Goal: Task Accomplishment & Management: Complete application form

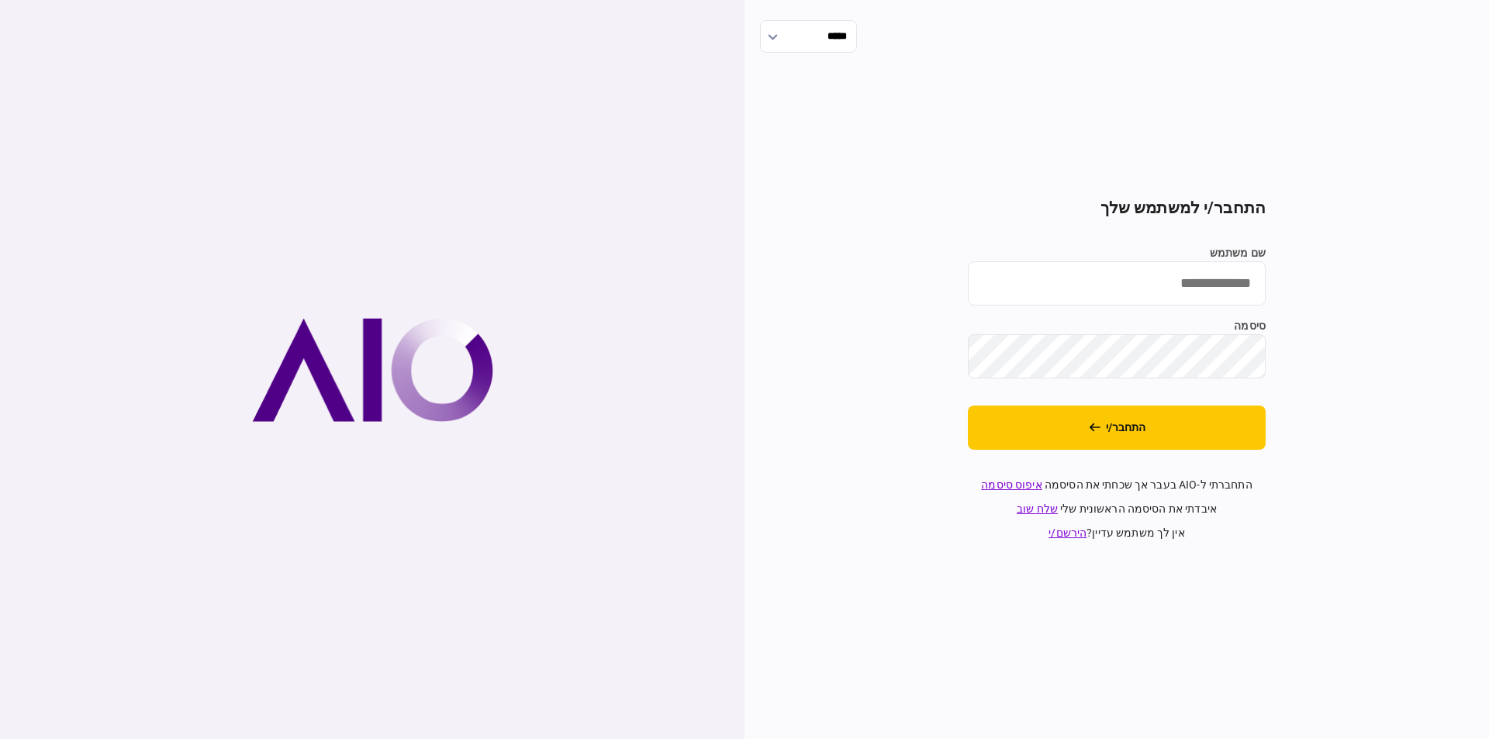
type input "*********"
click at [1334, 383] on div "***** התחבר/י למשתמש שלך שם משתמש ********* סיסמה התחבר/י התחברתי ל-AIO בעבר אך…" at bounding box center [1116, 369] width 744 height 739
click at [1192, 427] on button "התחבר/י" at bounding box center [1117, 428] width 298 height 44
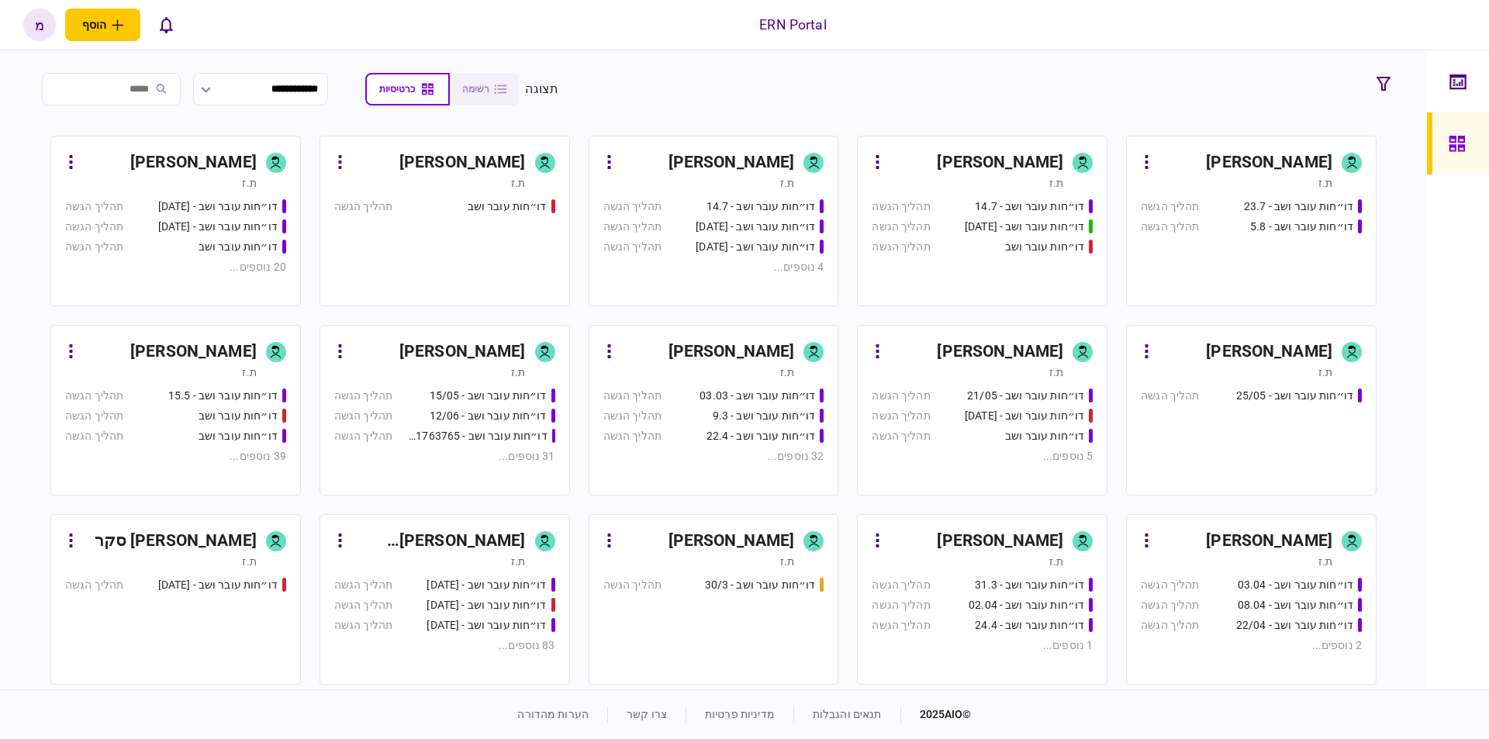
click at [1256, 161] on div "[PERSON_NAME]" at bounding box center [1246, 162] width 174 height 25
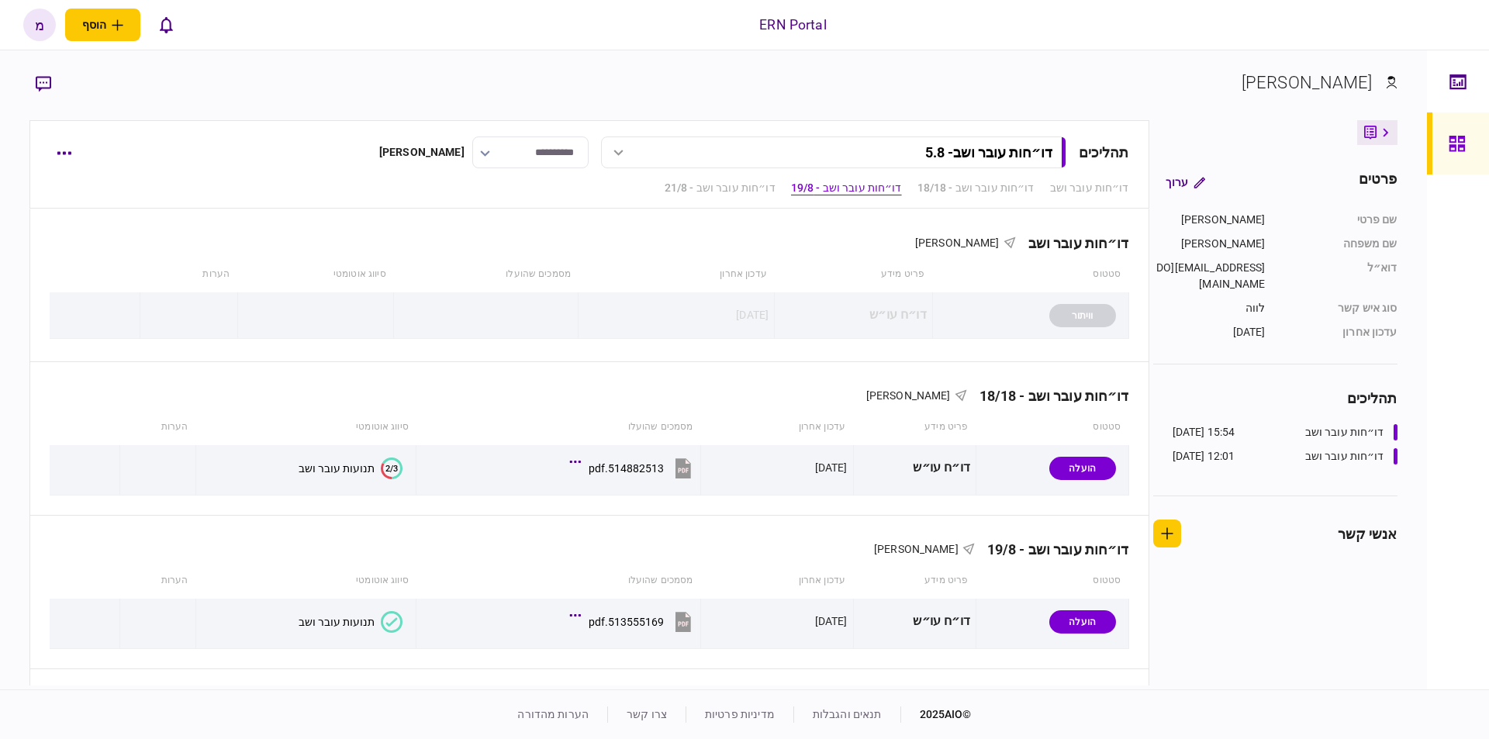
scroll to position [317, 0]
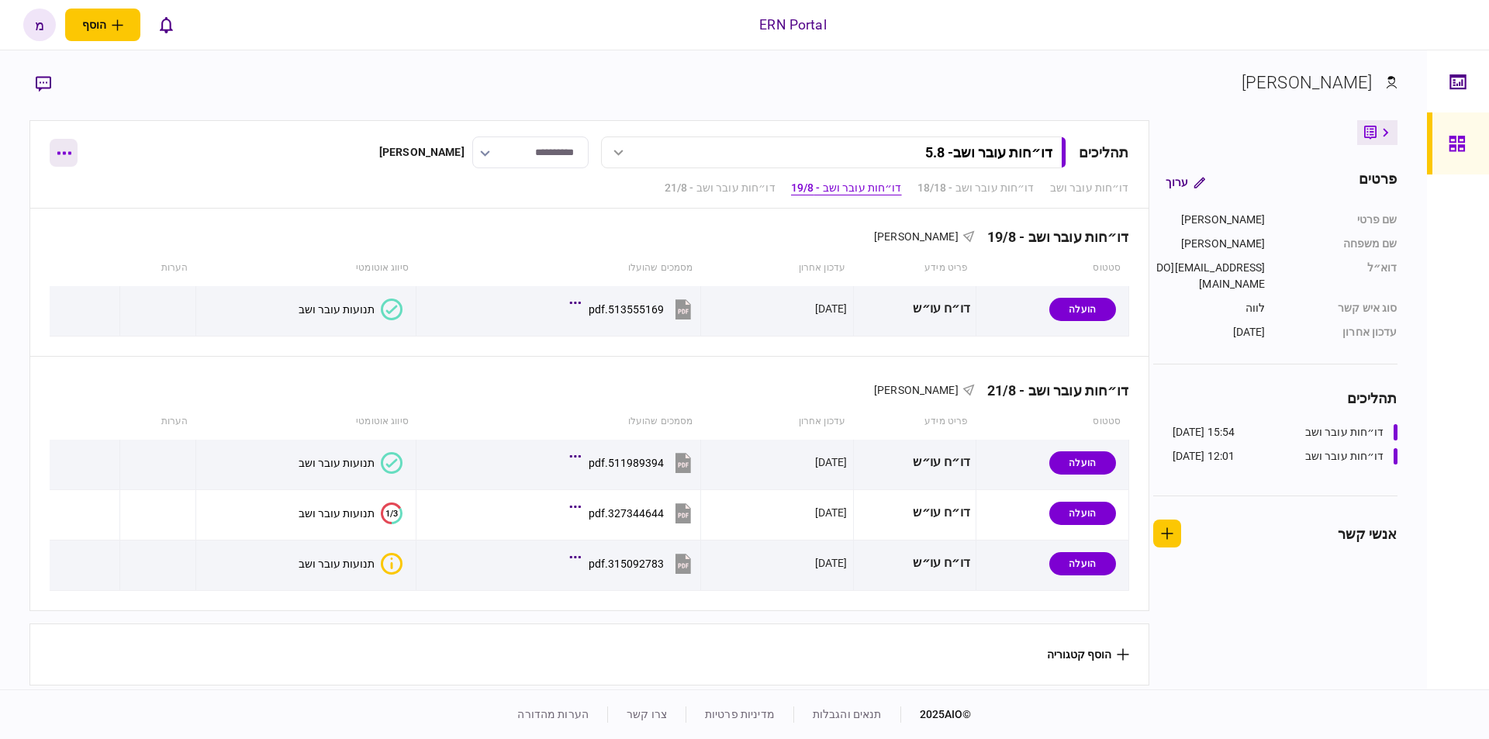
click at [62, 154] on icon "button" at bounding box center [64, 153] width 15 height 4
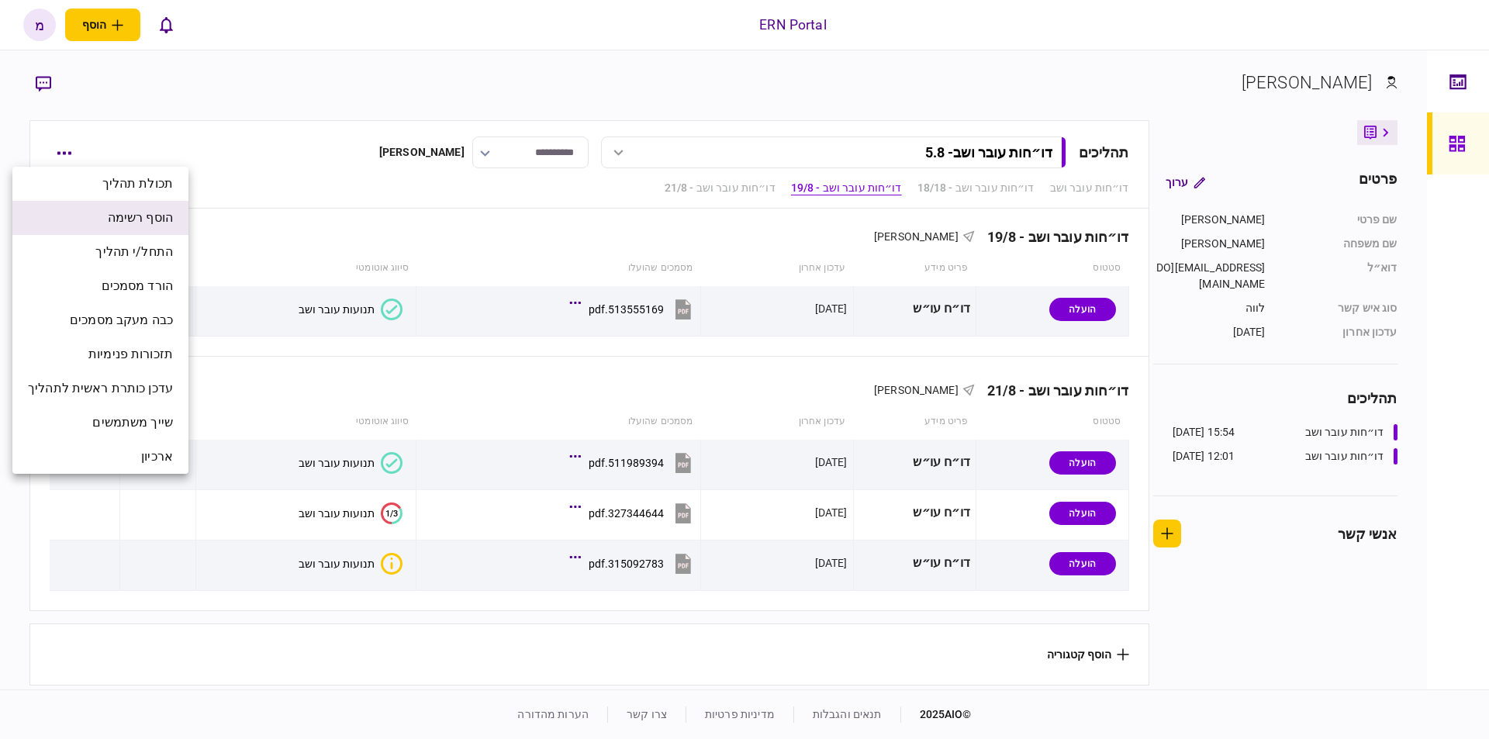
click at [143, 215] on span "הוסף רשימה" at bounding box center [140, 218] width 65 height 19
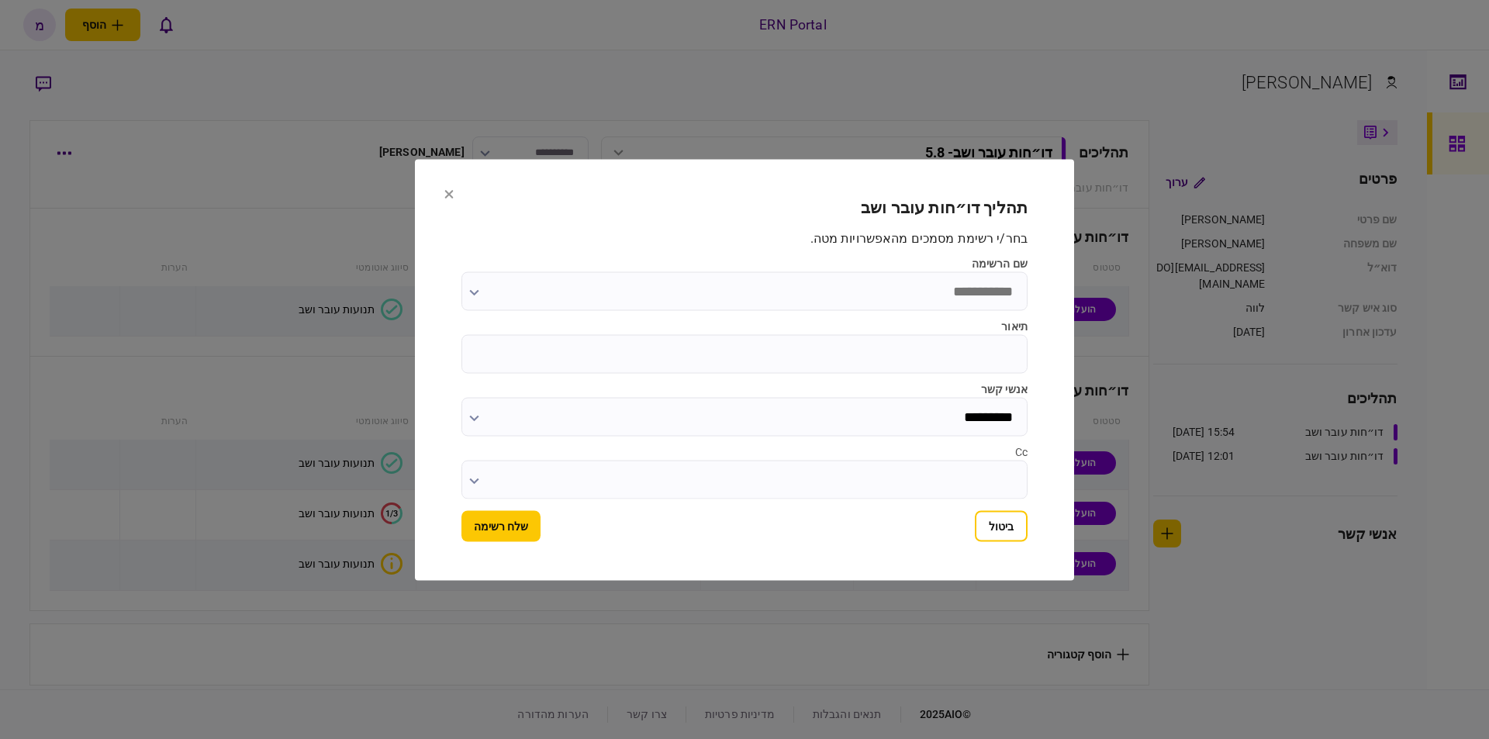
click at [772, 298] on input "שם הרשימה" at bounding box center [744, 290] width 566 height 39
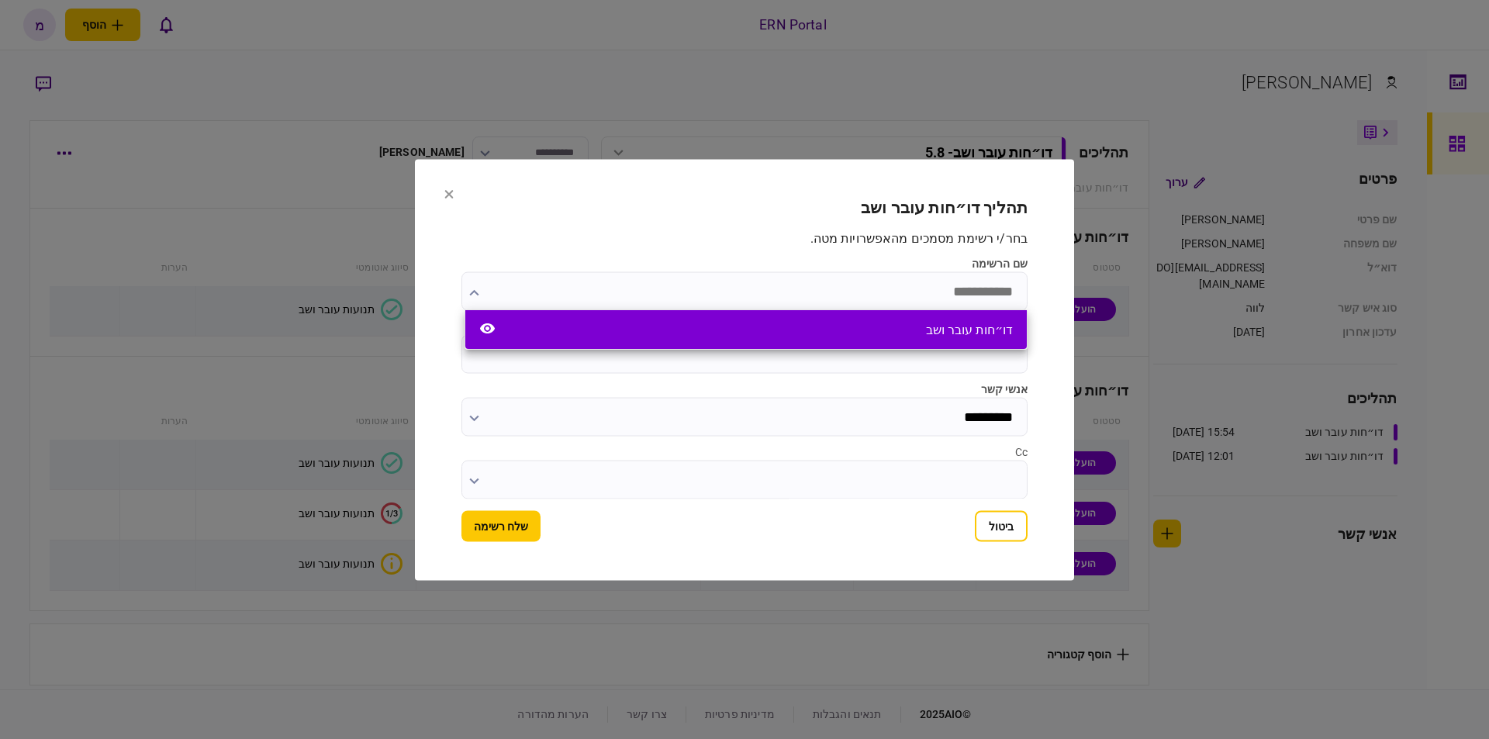
click at [867, 333] on div "דו״חות עובר ושב" at bounding box center [745, 329] width 561 height 39
type input "**********"
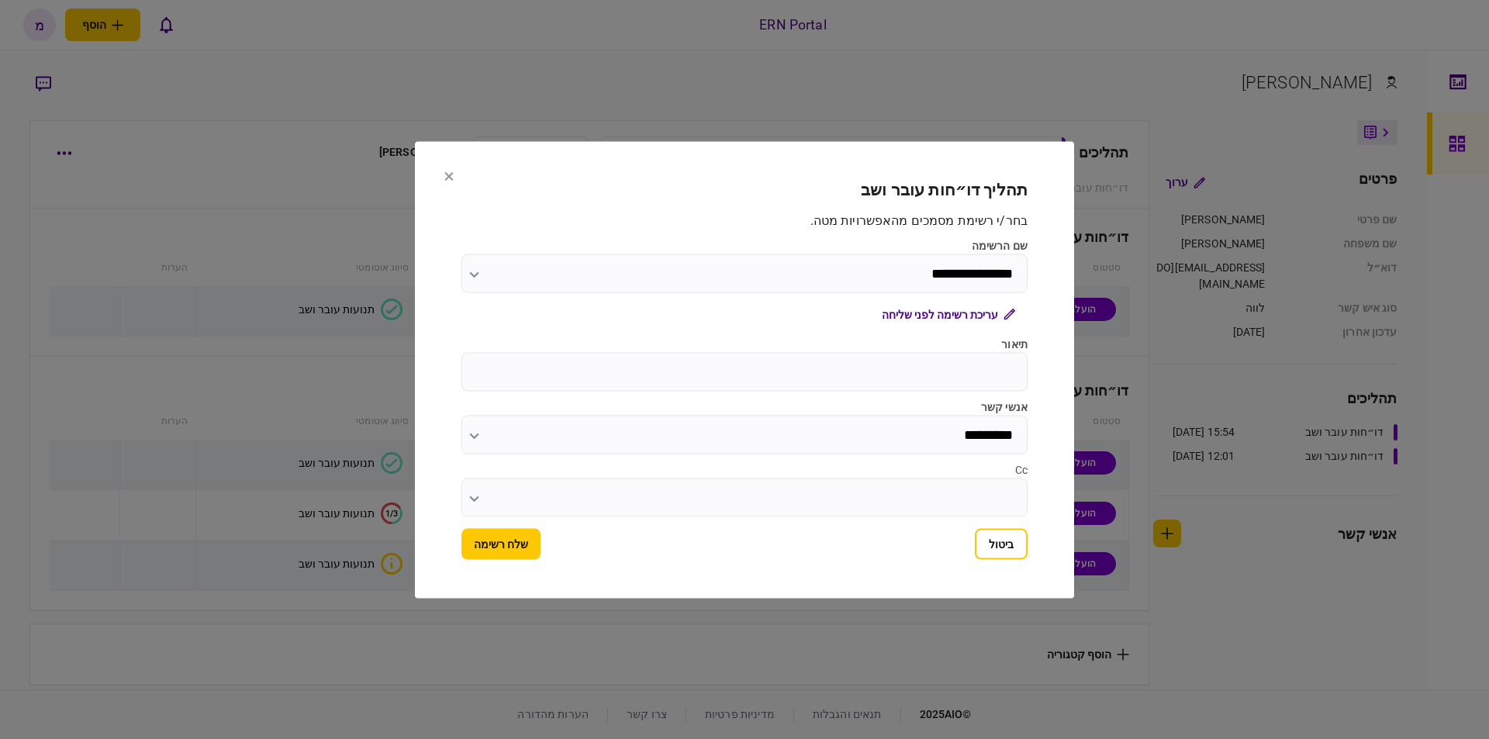
click at [888, 358] on input "תיאור" at bounding box center [744, 371] width 566 height 39
type input "****"
drag, startPoint x: 496, startPoint y: 536, endPoint x: 629, endPoint y: 538, distance: 132.6
click at [499, 536] on button "שלח רשימה" at bounding box center [500, 543] width 79 height 31
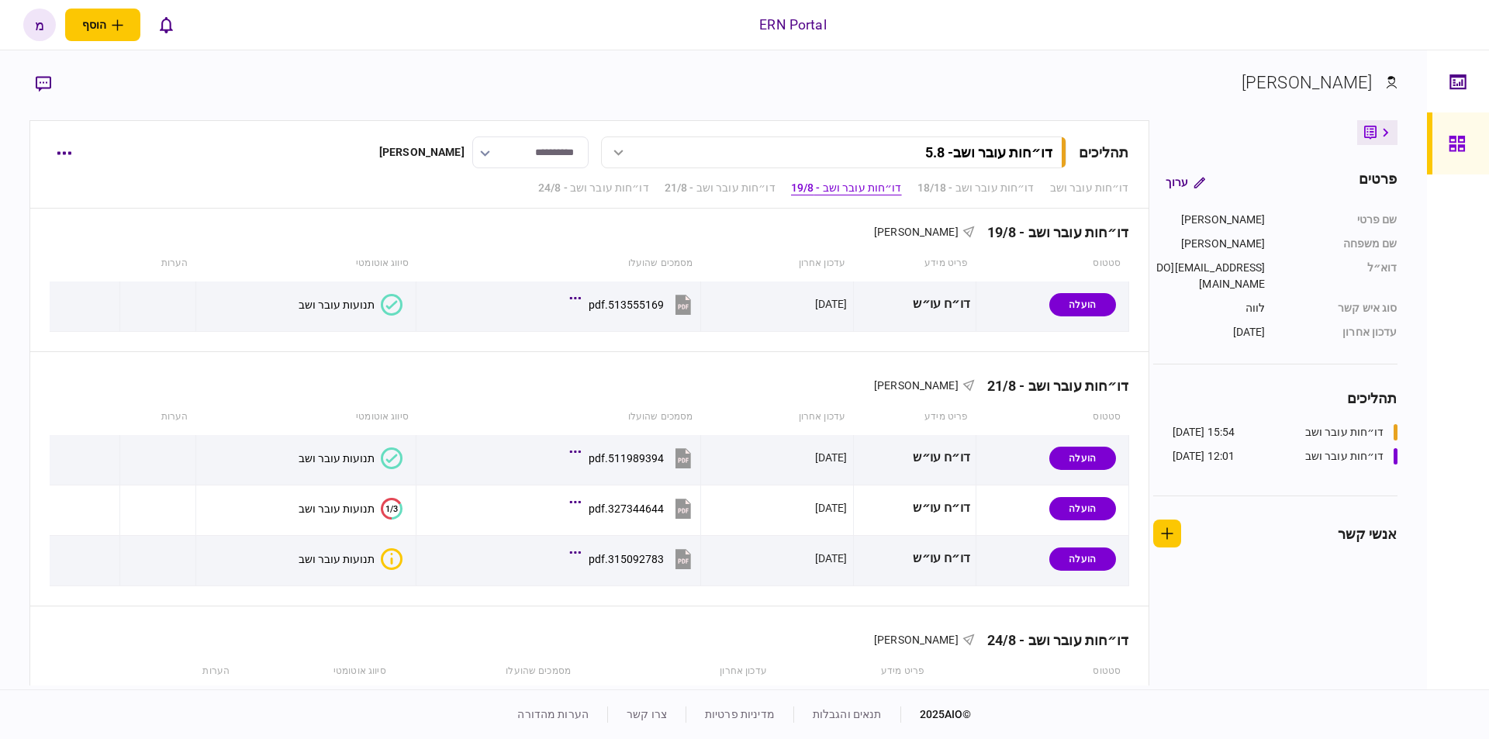
scroll to position [470, 0]
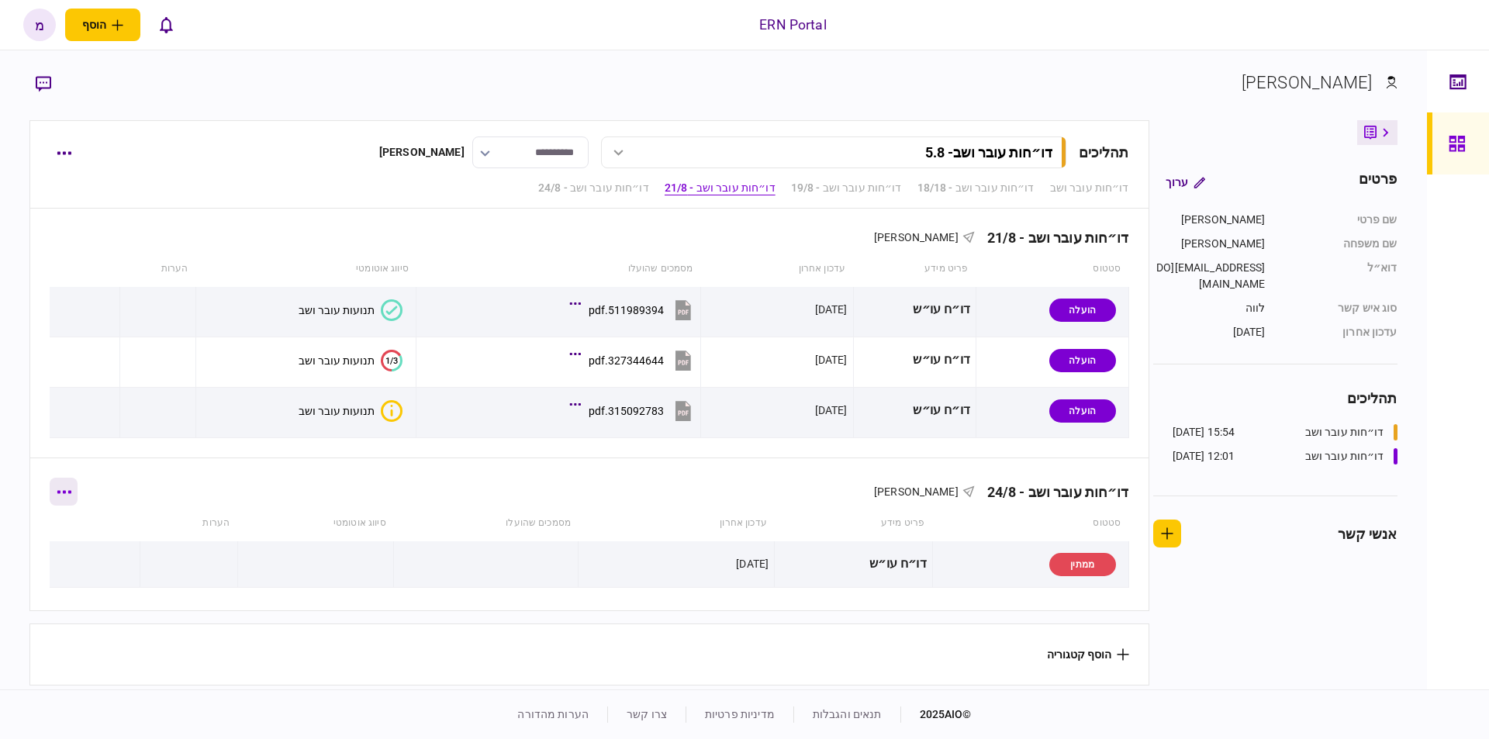
click at [62, 491] on button "button" at bounding box center [64, 492] width 28 height 28
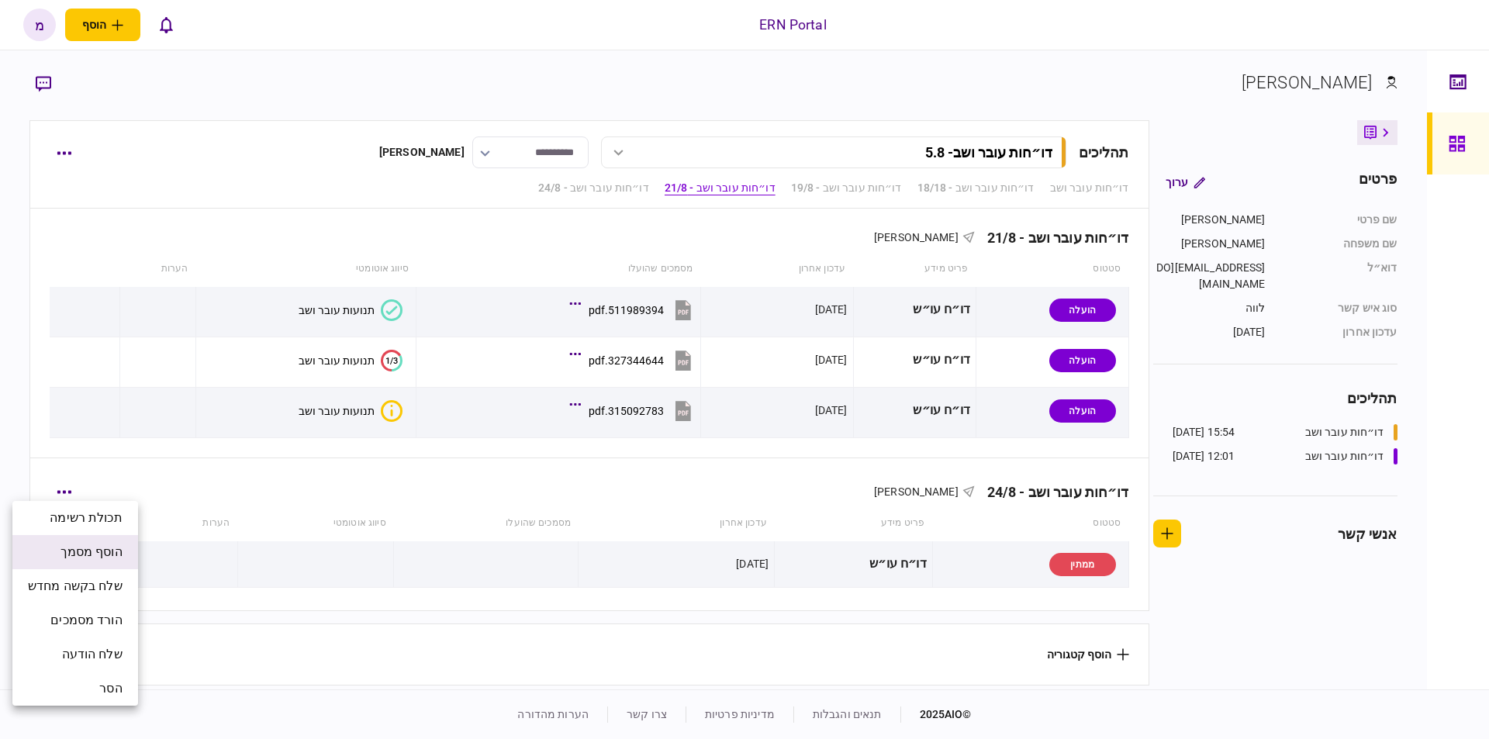
click at [81, 548] on span "הוסף מסמך" at bounding box center [91, 552] width 62 height 19
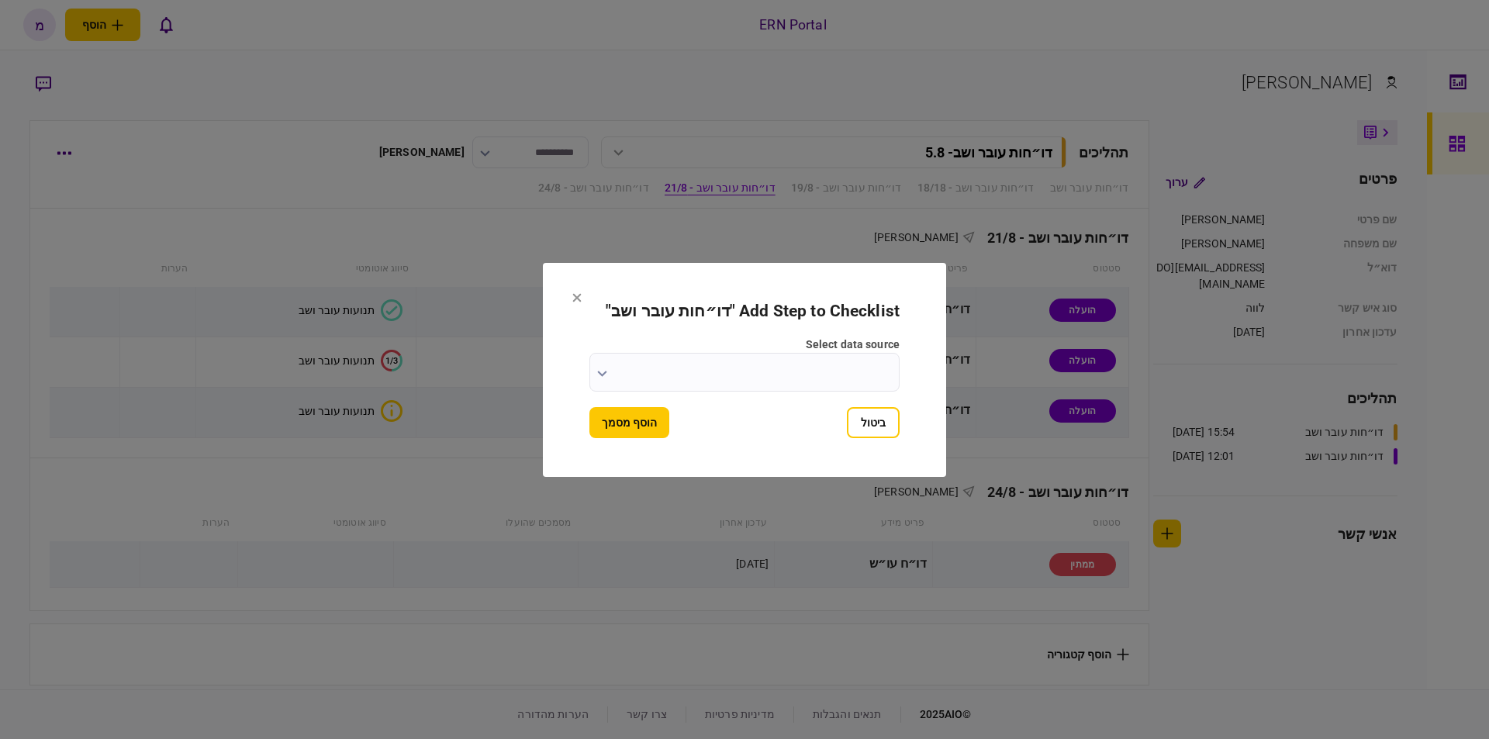
click at [601, 360] on input "select data source" at bounding box center [744, 372] width 310 height 39
click at [602, 368] on div at bounding box center [744, 369] width 1489 height 739
click at [602, 368] on button "button" at bounding box center [602, 373] width 10 height 12
click at [602, 368] on div at bounding box center [744, 369] width 1489 height 739
click at [602, 368] on button "button" at bounding box center [602, 373] width 10 height 12
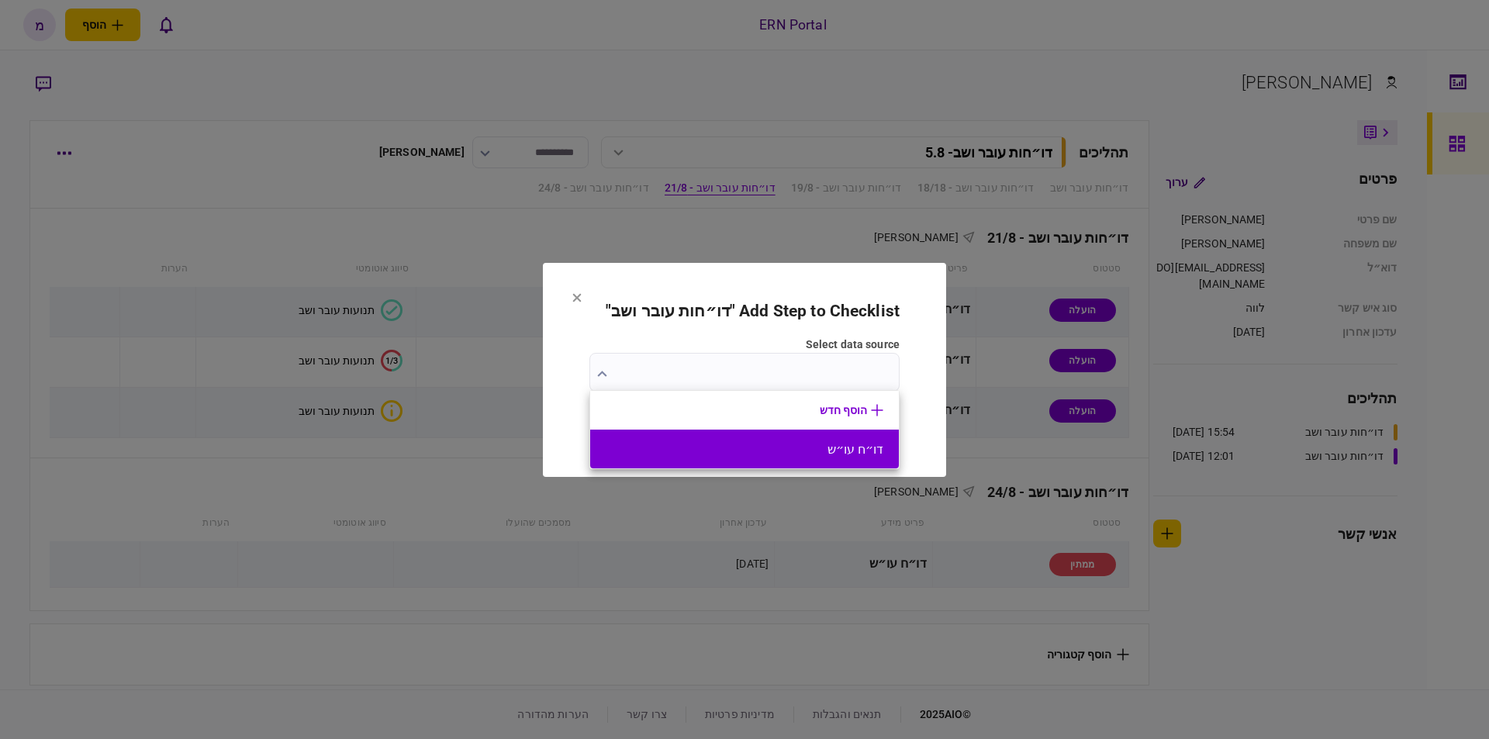
click at [775, 447] on button "דו״ח עו״ש" at bounding box center [745, 449] width 278 height 15
type input "*********"
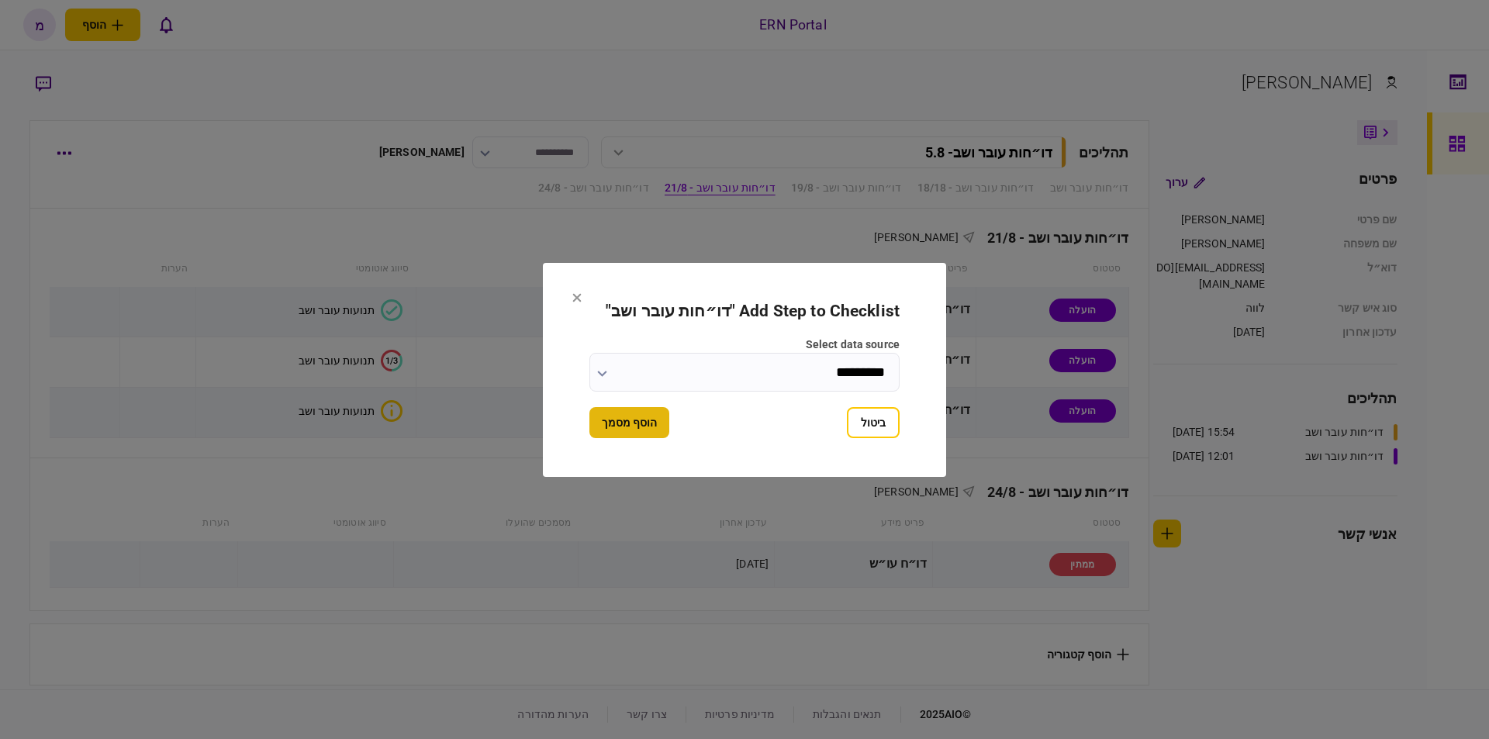
click at [619, 415] on button "הוסף מסמך" at bounding box center [629, 422] width 80 height 31
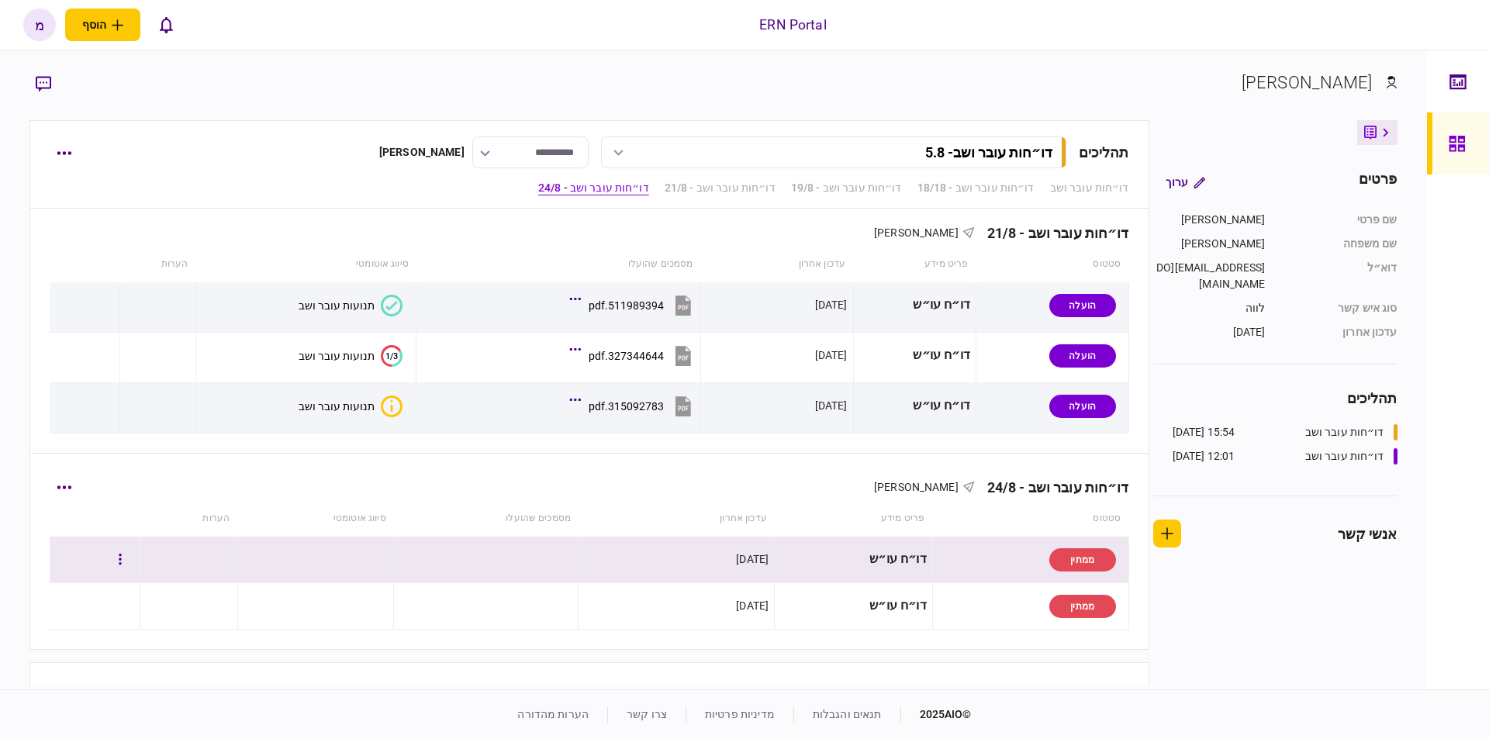
scroll to position [513, 0]
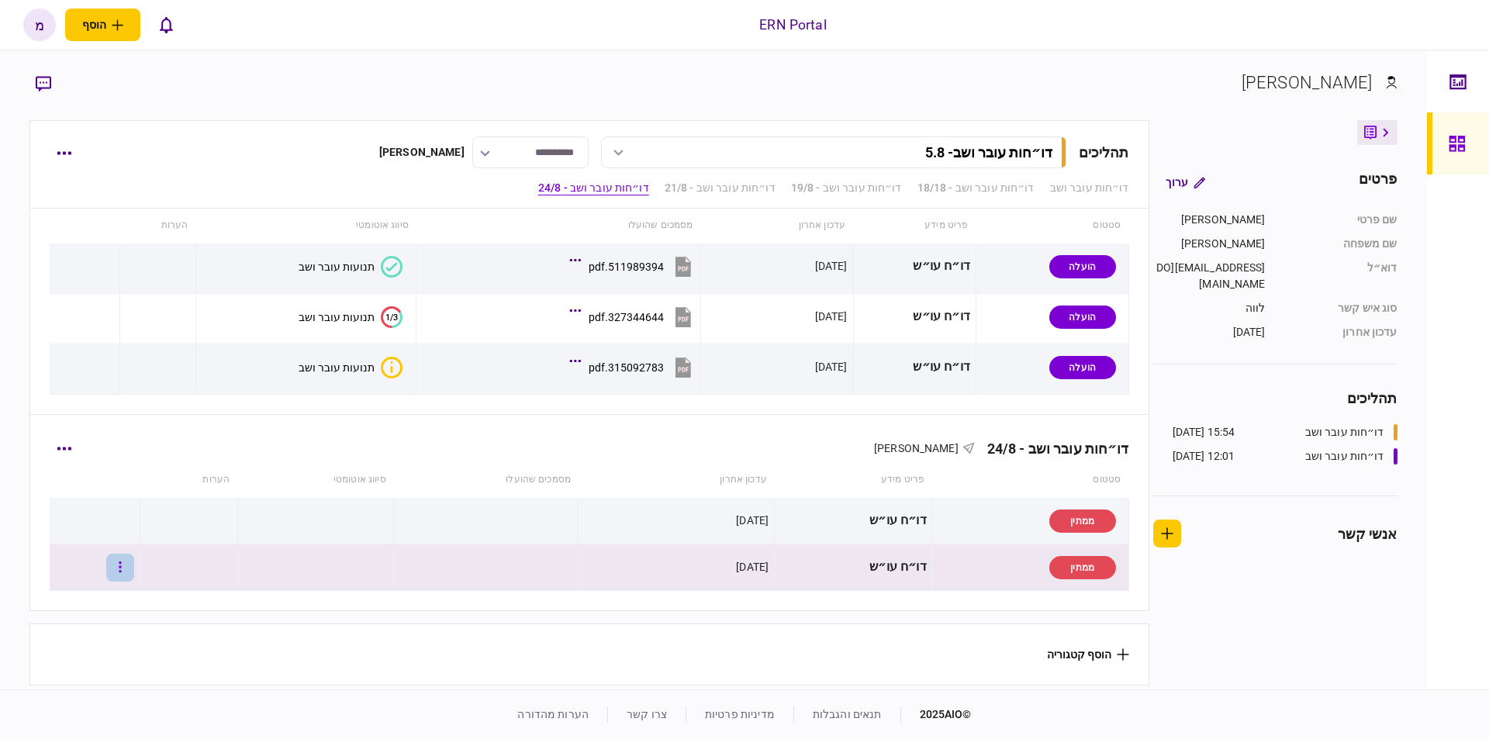
click at [134, 554] on button "button" at bounding box center [120, 568] width 28 height 28
click at [190, 515] on div at bounding box center [744, 369] width 1489 height 739
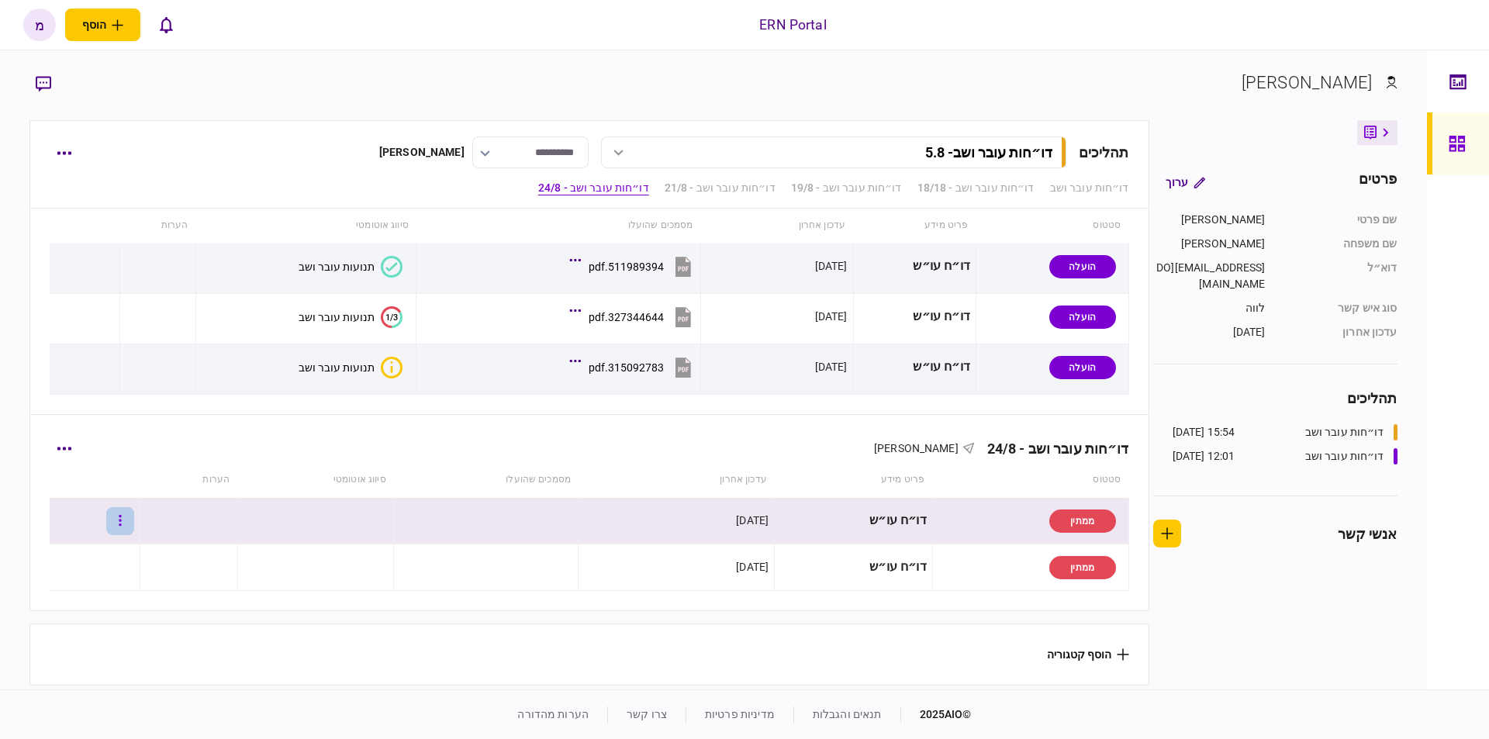
click at [121, 515] on icon "button" at bounding box center [120, 520] width 2 height 11
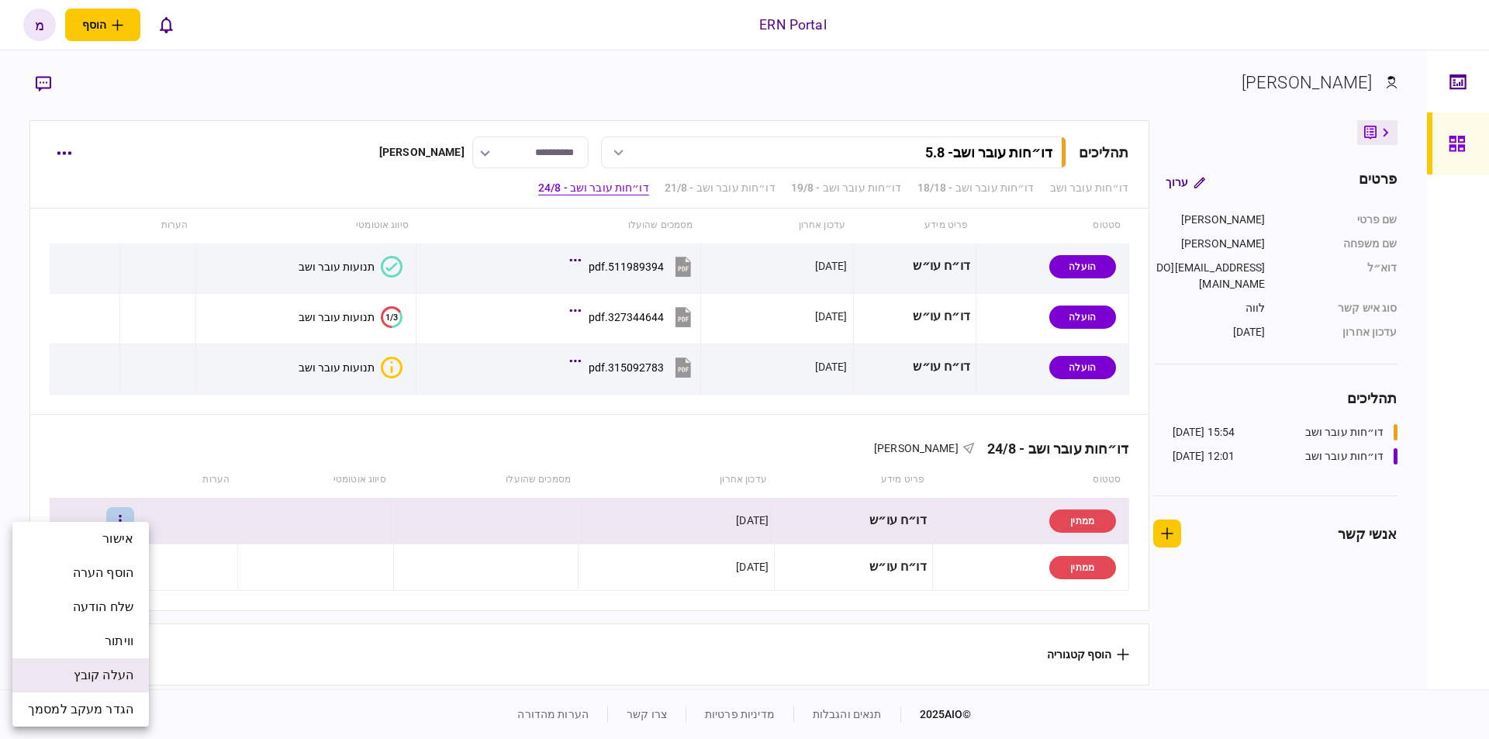
click at [109, 669] on span "העלה קובץ" at bounding box center [104, 675] width 60 height 19
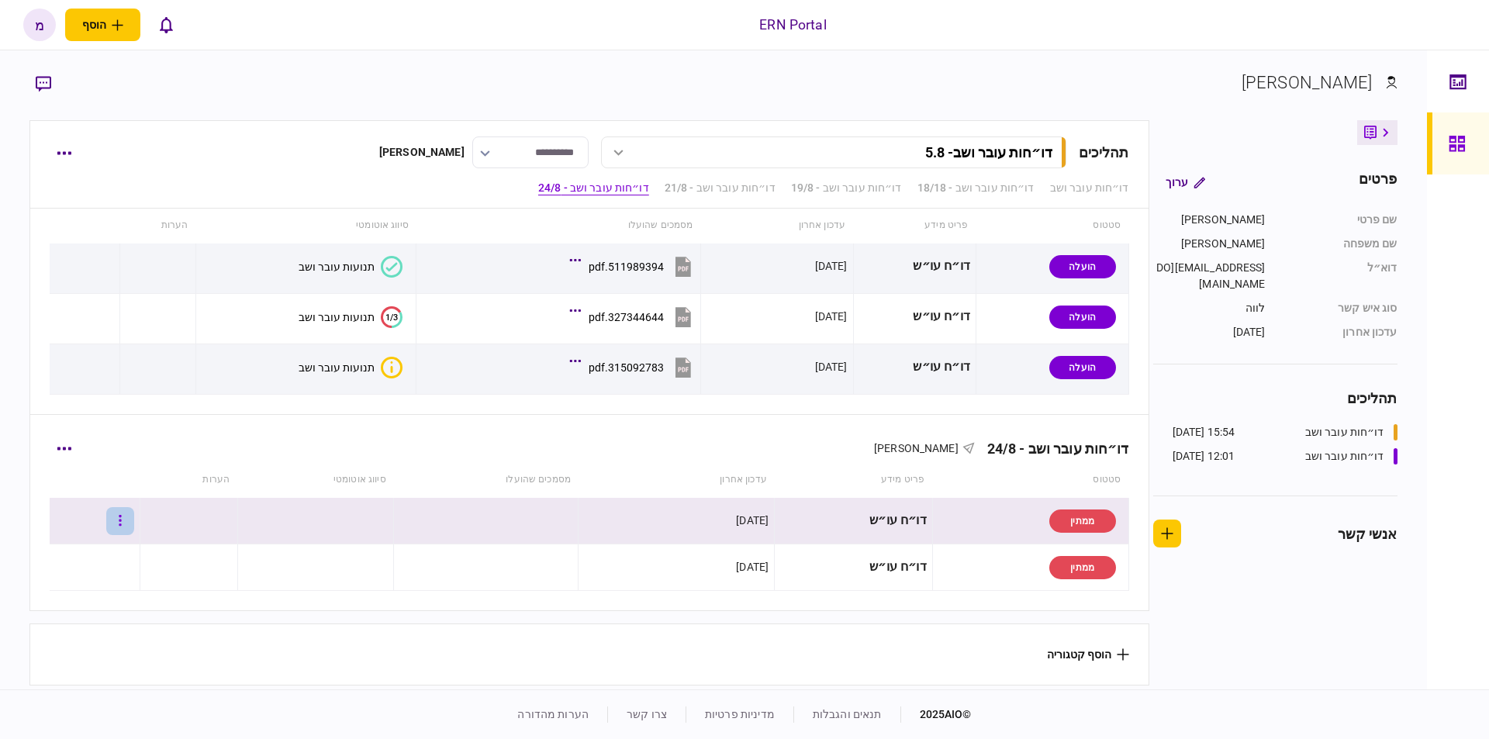
click at [128, 515] on button "button" at bounding box center [120, 521] width 28 height 28
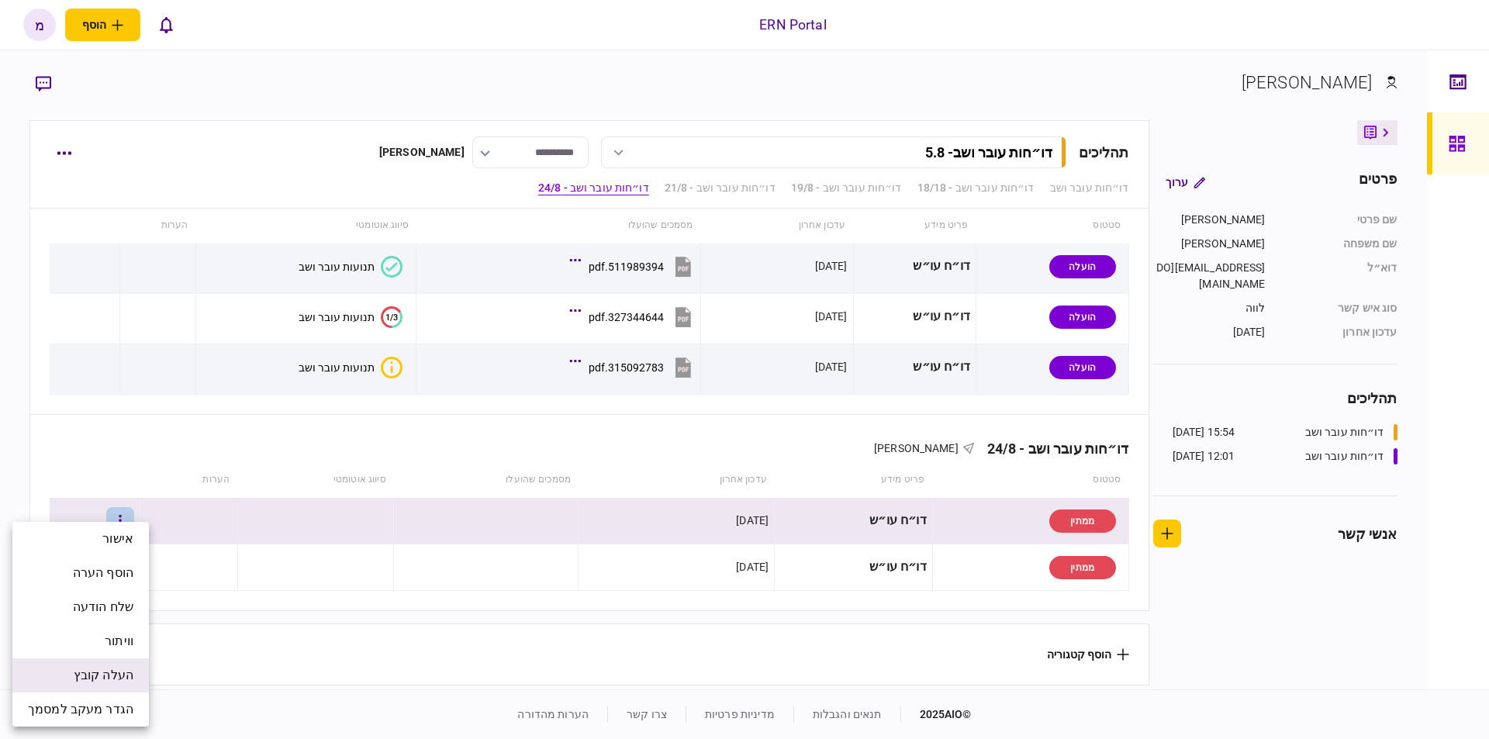
click at [92, 670] on span "העלה קובץ" at bounding box center [104, 675] width 60 height 19
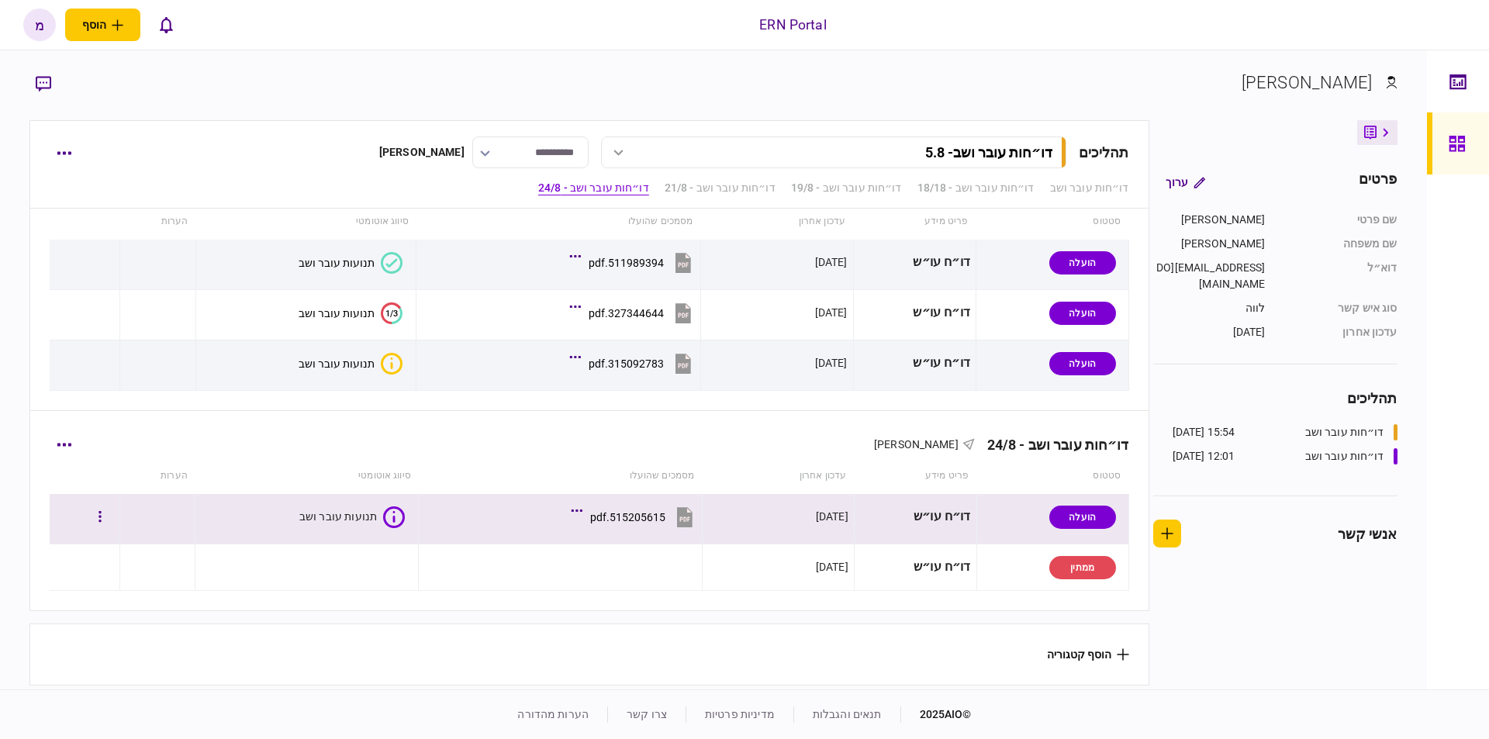
scroll to position [517, 0]
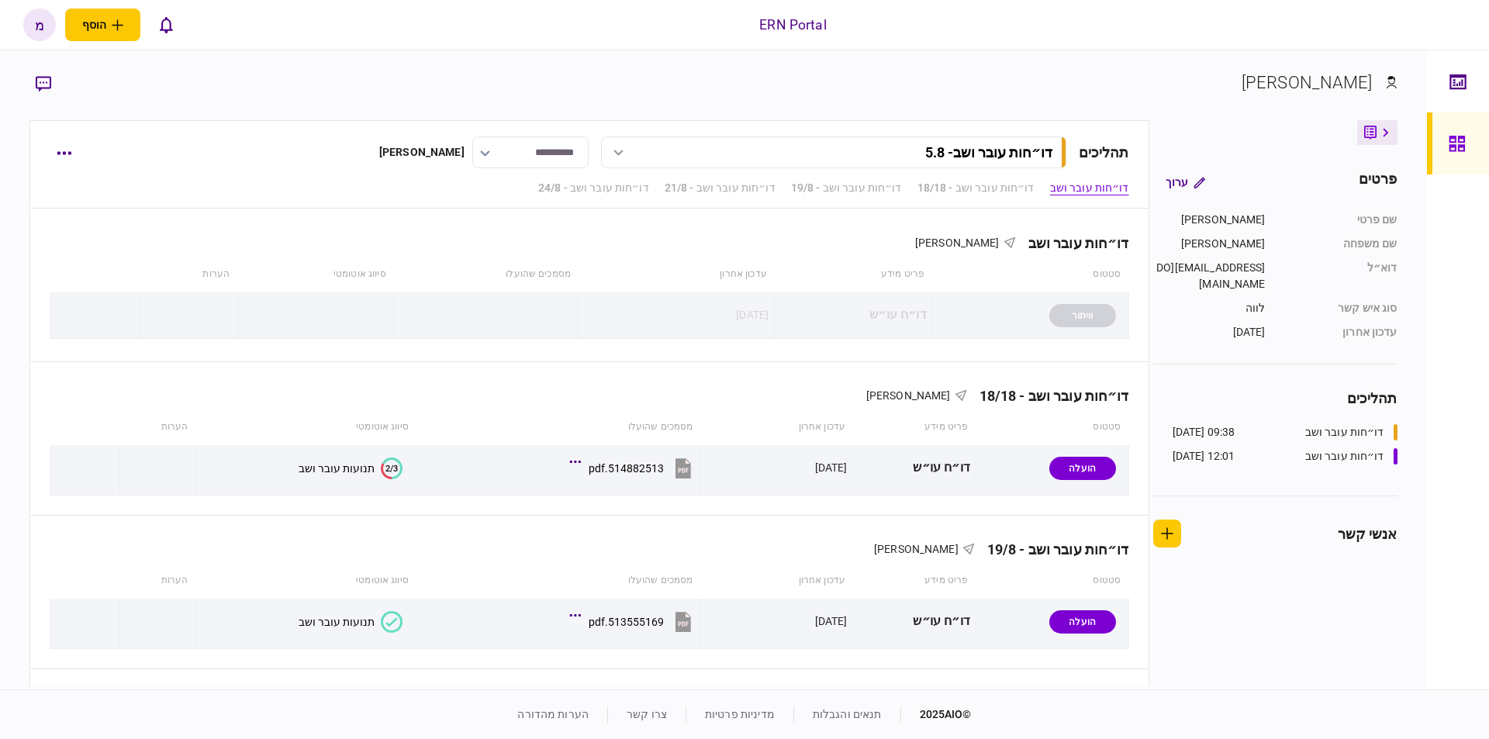
scroll to position [517, 0]
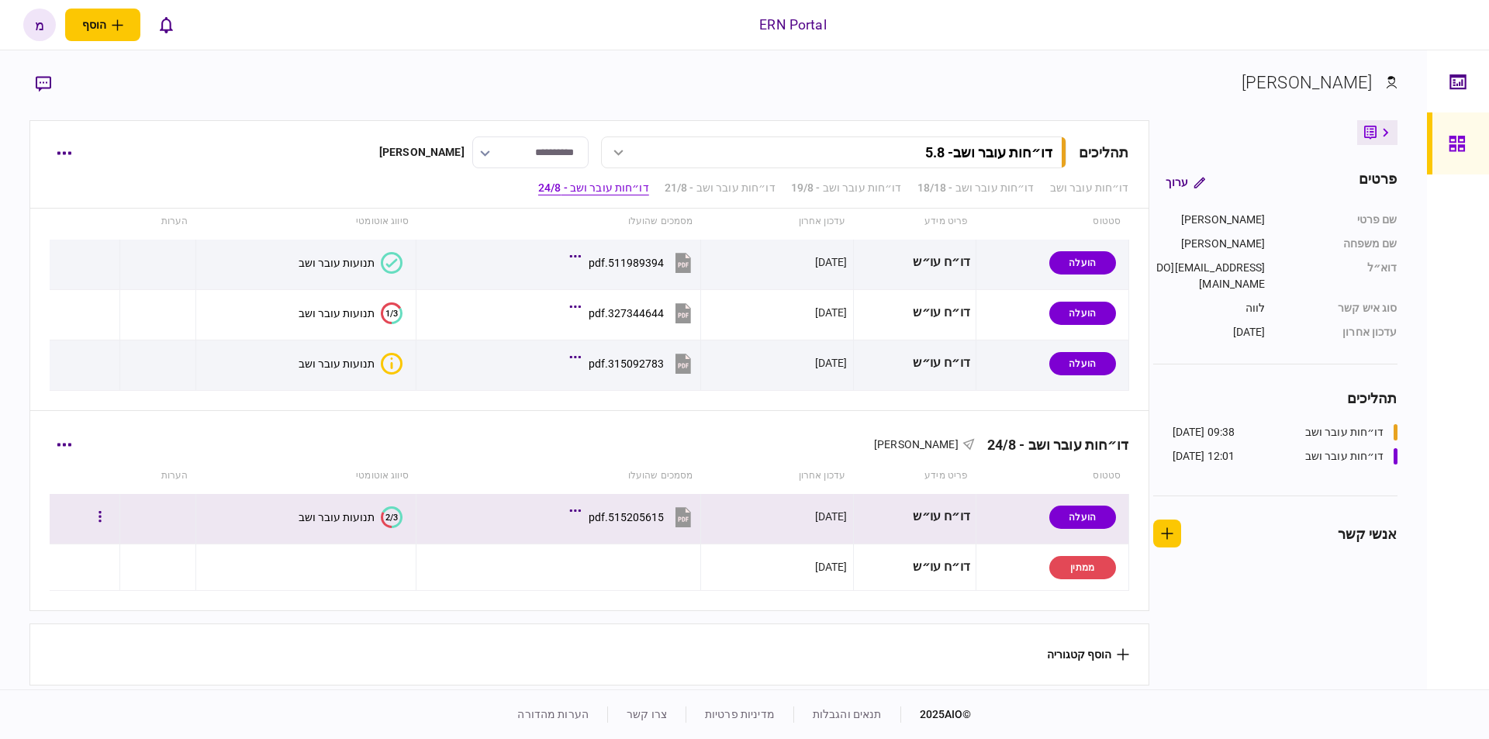
click at [385, 513] on text "2/3" at bounding box center [391, 517] width 12 height 10
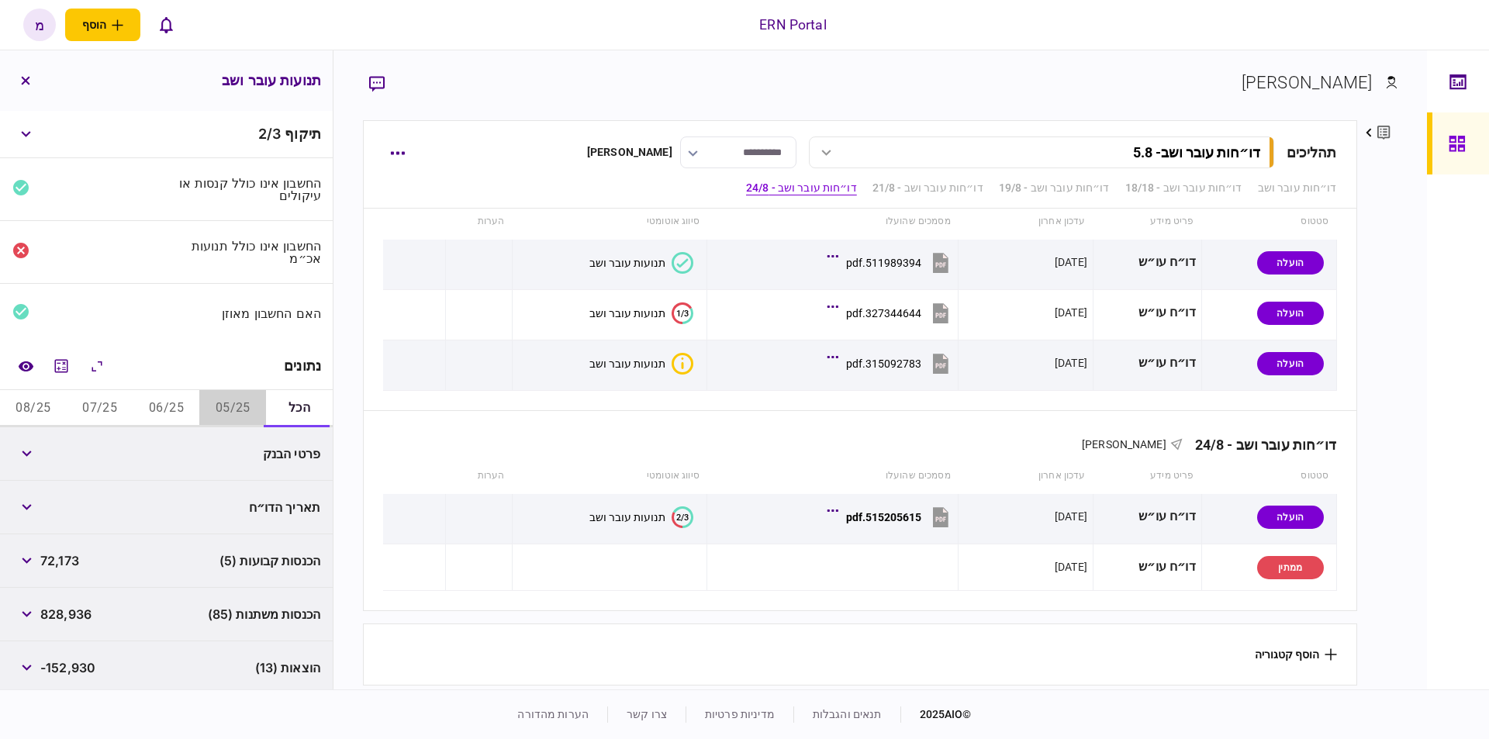
click at [210, 395] on button "05/25" at bounding box center [232, 408] width 67 height 37
click at [167, 398] on button "06/25" at bounding box center [166, 408] width 67 height 37
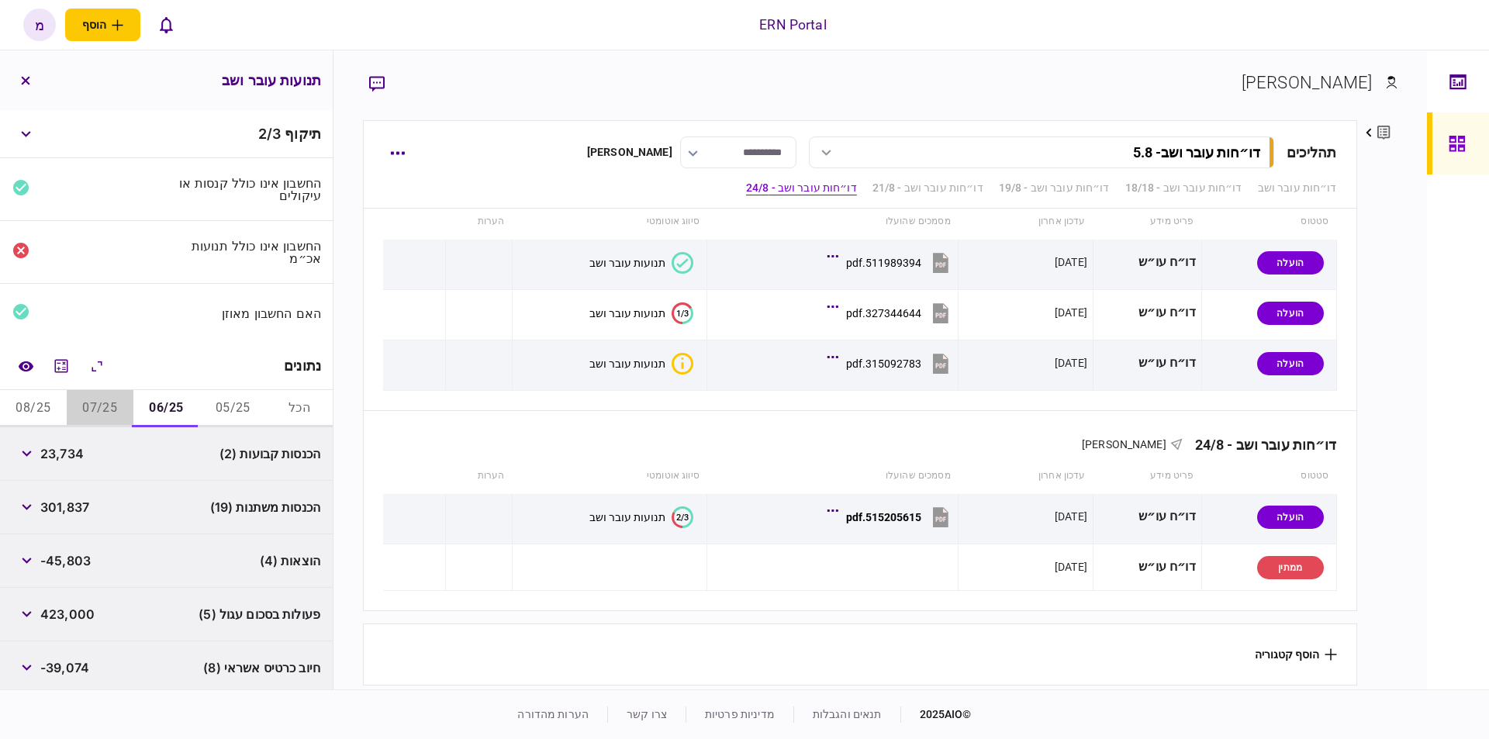
drag, startPoint x: 105, startPoint y: 405, endPoint x: 81, endPoint y: 409, distance: 23.6
click at [100, 406] on button "07/25" at bounding box center [100, 408] width 67 height 37
click at [31, 409] on button "08/25" at bounding box center [33, 408] width 67 height 37
